Goal: Check status

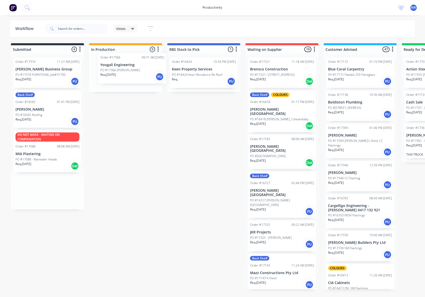
drag, startPoint x: 46, startPoint y: 200, endPoint x: 145, endPoint y: 78, distance: 157.1
click at [145, 78] on div "Submitted 4 Sort By Created date Required date Order number Customer name Most …" at bounding box center [309, 166] width 626 height 246
click at [51, 78] on div "Req. 18/08/25 PU" at bounding box center [47, 81] width 64 height 9
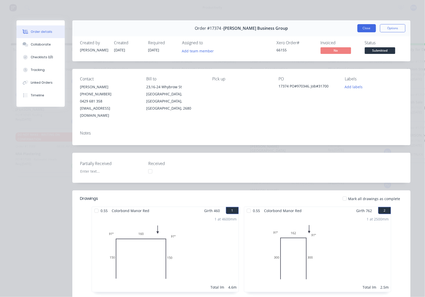
click at [368, 26] on button "Close" at bounding box center [367, 28] width 19 height 8
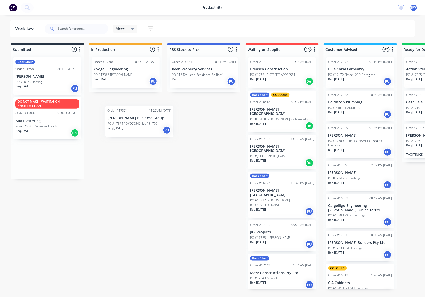
drag, startPoint x: 48, startPoint y: 68, endPoint x: 140, endPoint y: 103, distance: 97.8
click at [140, 103] on div "Submitted 3 Sort By Created date Required date Order number Customer name Most …" at bounding box center [309, 166] width 626 height 246
